Goal: Transaction & Acquisition: Purchase product/service

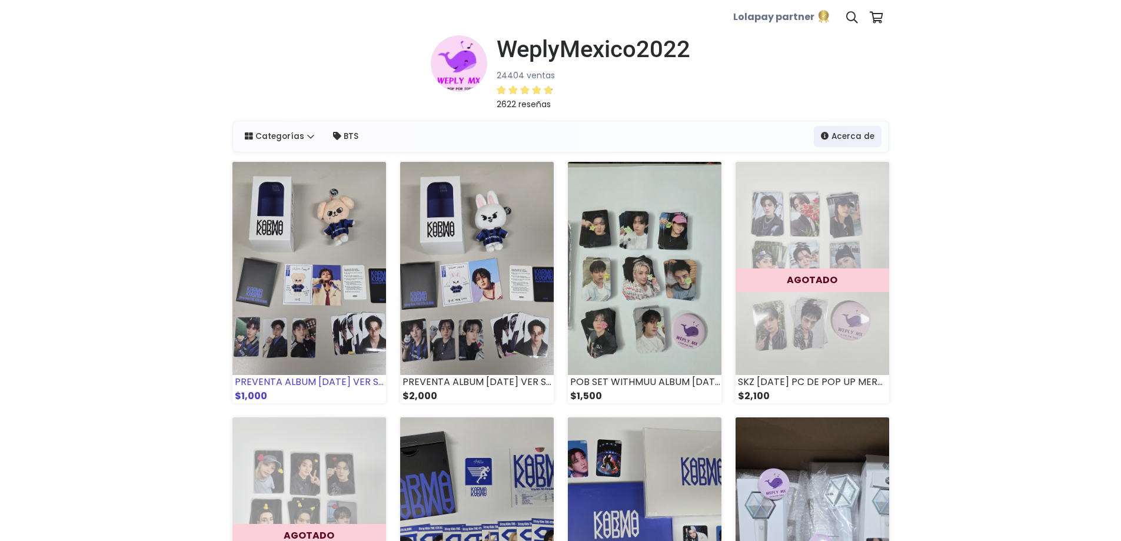
click at [322, 239] on img at bounding box center [309, 268] width 154 height 213
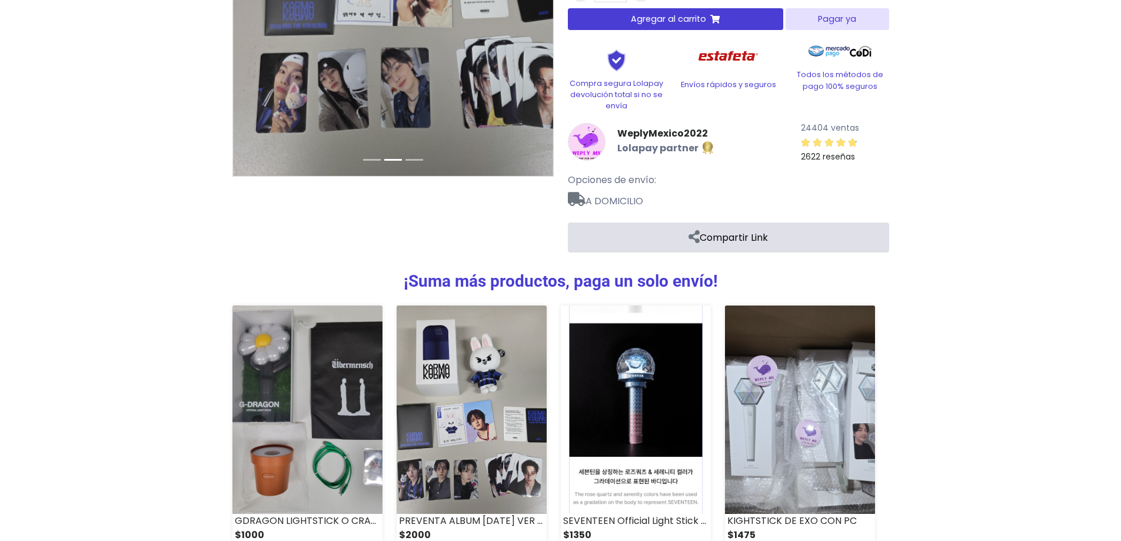
scroll to position [353, 0]
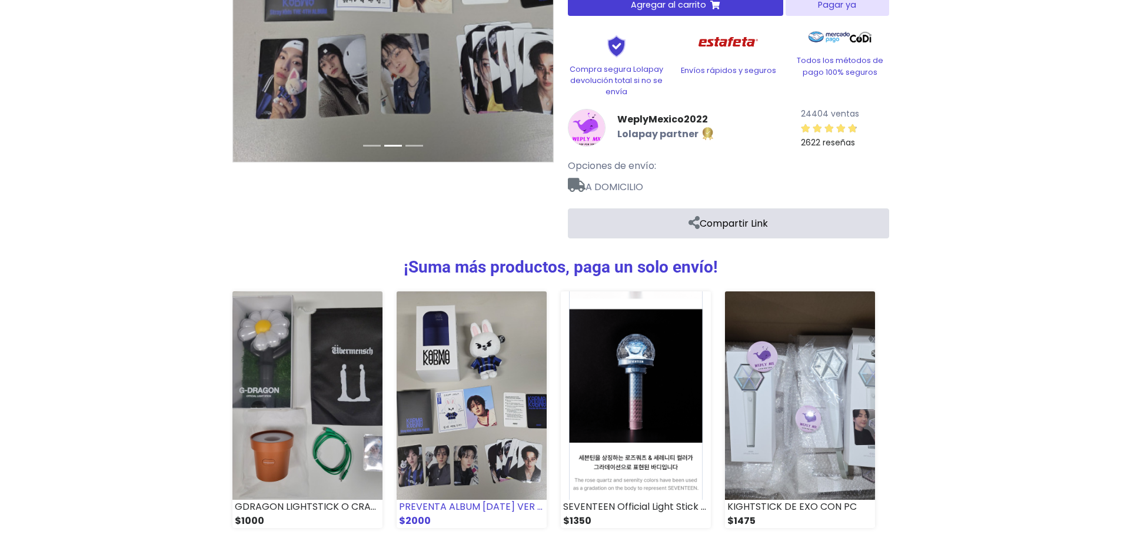
click at [494, 381] on img at bounding box center [472, 395] width 150 height 208
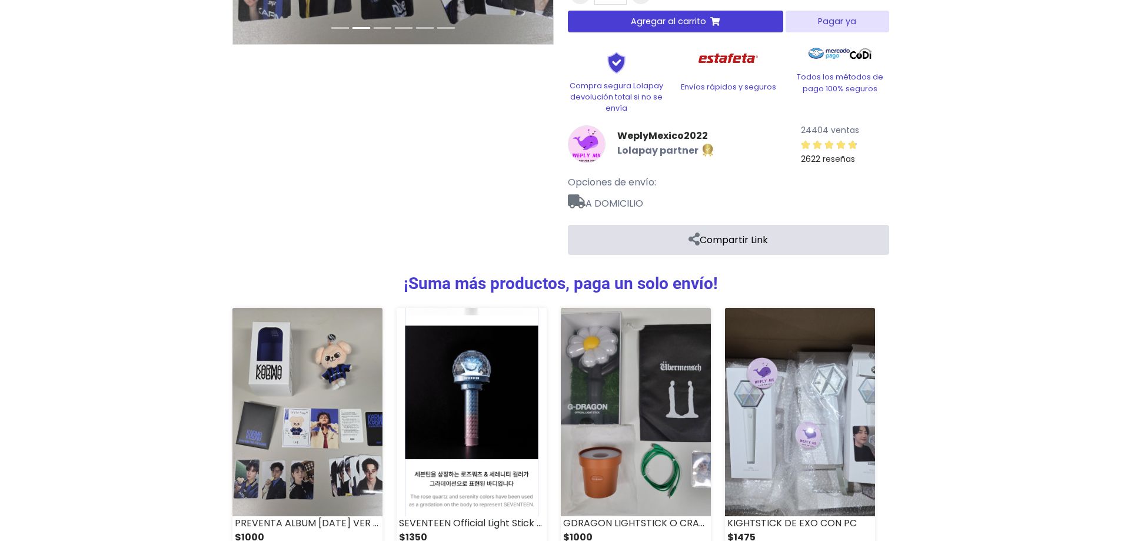
scroll to position [488, 0]
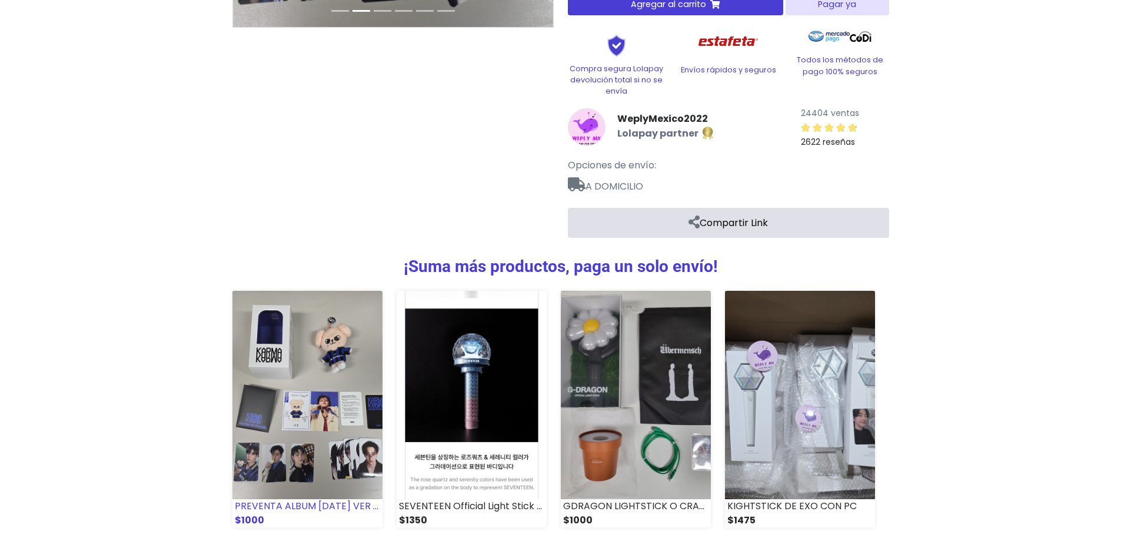
click at [321, 304] on img at bounding box center [307, 395] width 150 height 208
